Goal: Task Accomplishment & Management: Manage account settings

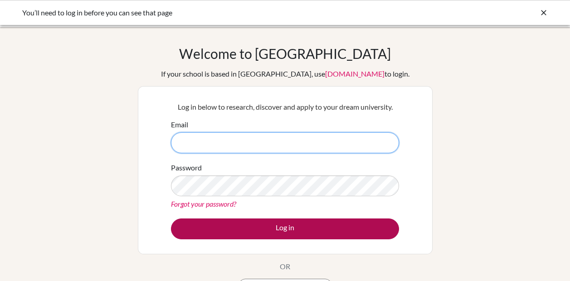
type input "[EMAIL_ADDRESS][DOMAIN_NAME]"
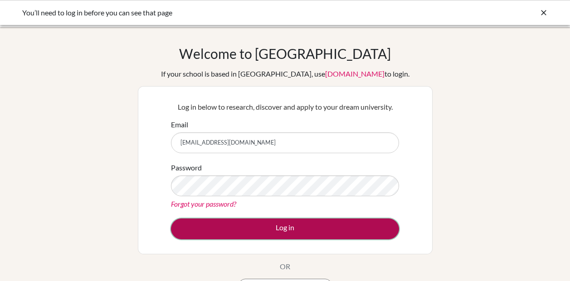
click at [279, 227] on button "Log in" at bounding box center [285, 229] width 228 height 21
click at [289, 227] on button "Log in" at bounding box center [285, 229] width 228 height 21
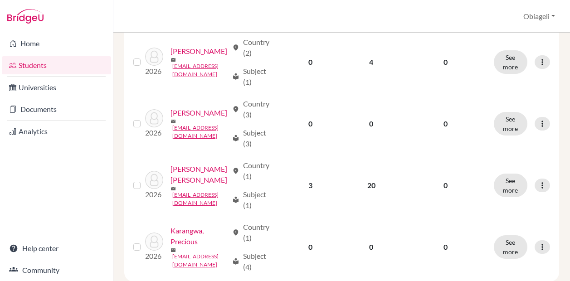
scroll to position [1160, 0]
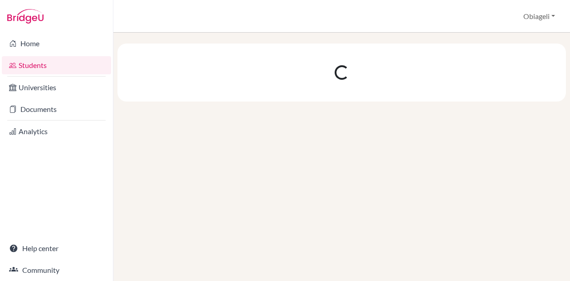
scroll to position [0, 0]
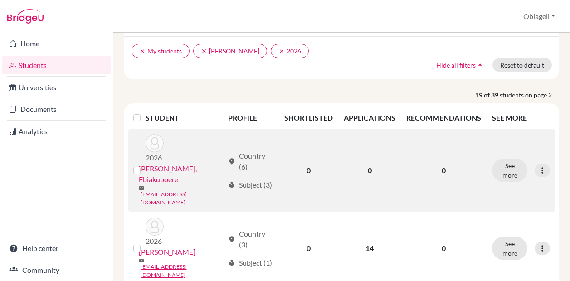
scroll to position [69, 0]
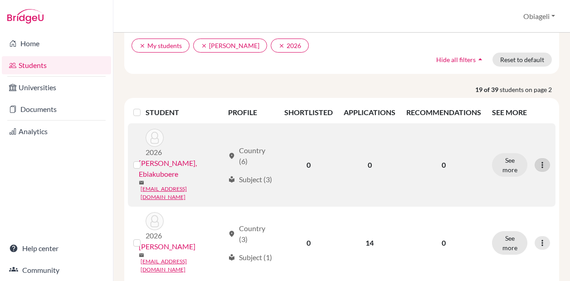
click at [541, 161] on icon at bounding box center [542, 165] width 9 height 9
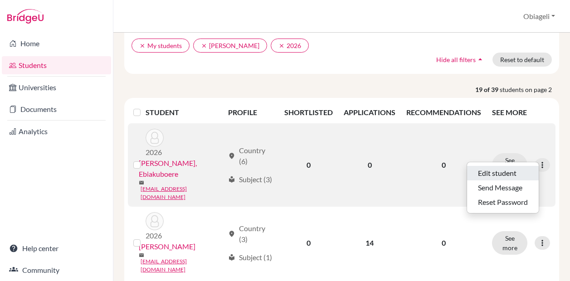
click at [510, 174] on button "Edit student" at bounding box center [503, 173] width 72 height 15
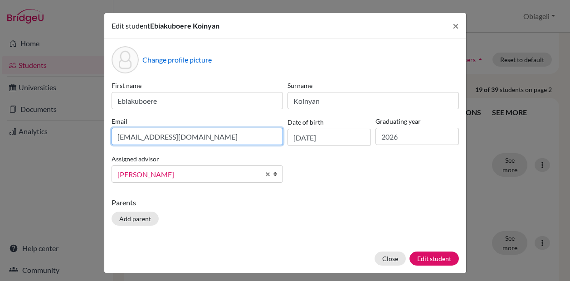
click at [241, 137] on input "[EMAIL_ADDRESS][DOMAIN_NAME]" at bounding box center [197, 136] width 171 height 17
type input "k"
type input "[PERSON_NAME]"
click at [121, 137] on input "[PERSON_NAME][EMAIL_ADDRESS][DOMAIN_NAME]" at bounding box center [197, 136] width 171 height 17
click at [224, 135] on input "[PERSON_NAME][EMAIL_ADDRESS][DOMAIN_NAME]" at bounding box center [197, 136] width 171 height 17
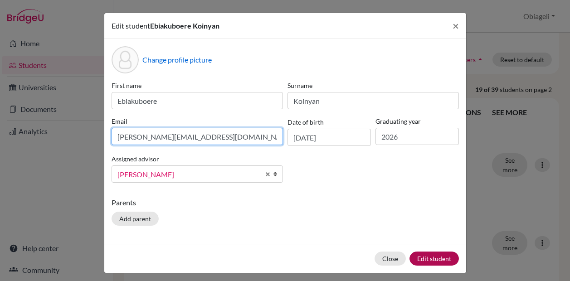
type input "[PERSON_NAME][EMAIL_ADDRESS][DOMAIN_NAME]"
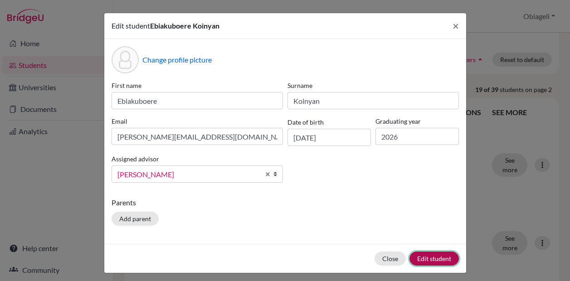
click at [430, 259] on button "Edit student" at bounding box center [434, 259] width 49 height 14
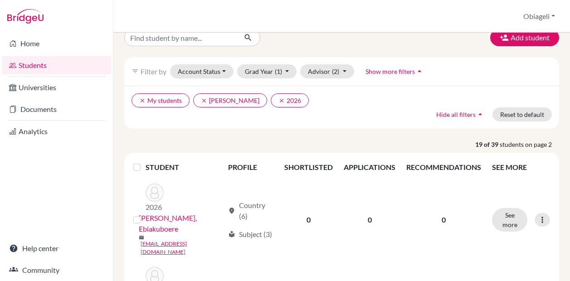
scroll to position [51, 0]
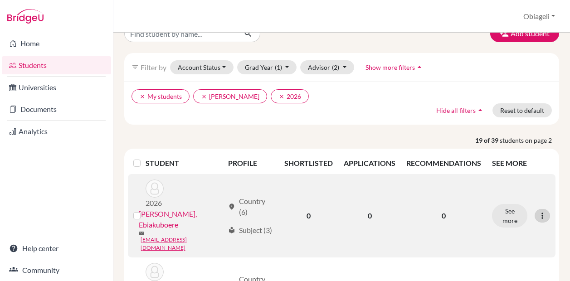
click at [544, 211] on icon at bounding box center [542, 215] width 9 height 9
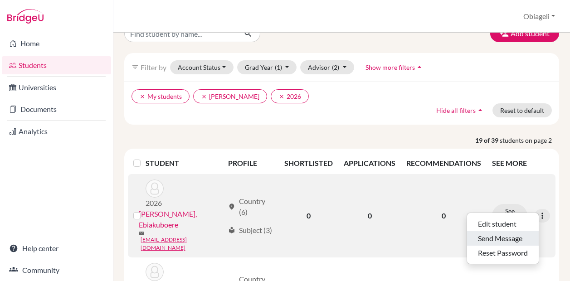
click at [510, 238] on button "Send Message" at bounding box center [503, 238] width 72 height 15
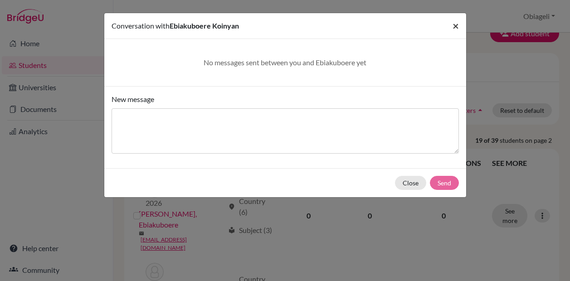
click at [455, 25] on span "×" at bounding box center [456, 25] width 6 height 13
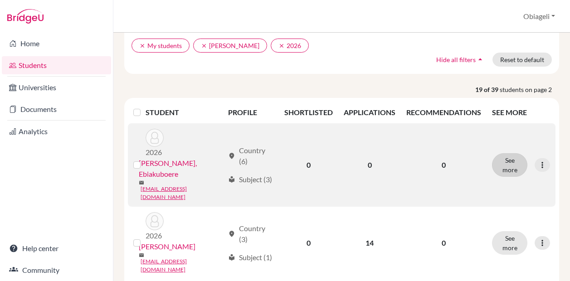
scroll to position [102, 0]
click at [541, 160] on icon at bounding box center [542, 164] width 9 height 9
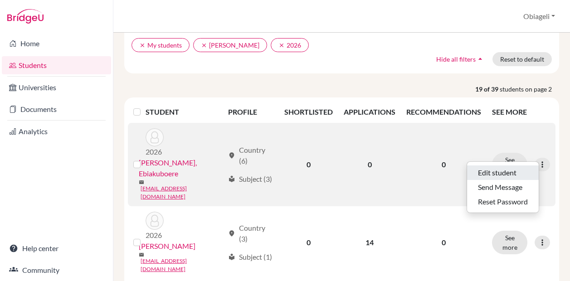
click at [511, 174] on button "Edit student" at bounding box center [503, 173] width 72 height 15
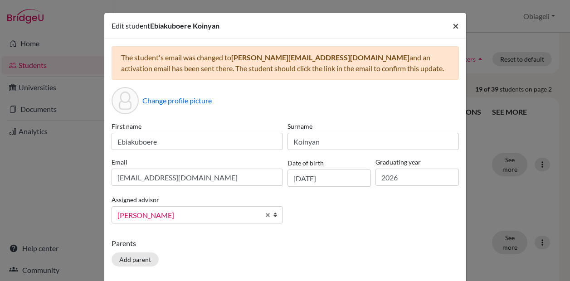
click at [455, 27] on span "×" at bounding box center [456, 25] width 6 height 13
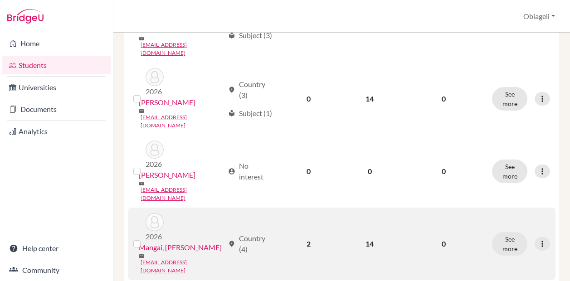
scroll to position [245, 0]
